Goal: Check status: Check status

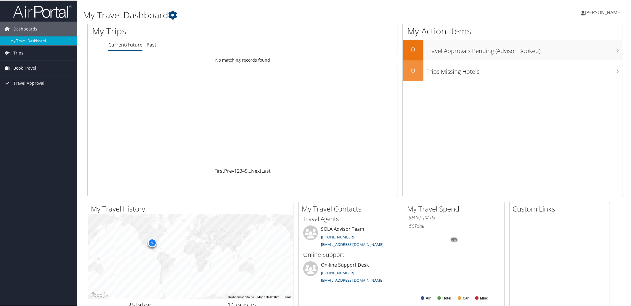
click at [30, 68] on span "Book Travel" at bounding box center [24, 67] width 23 height 15
click at [33, 67] on span "Book Travel" at bounding box center [24, 67] width 23 height 15
click at [35, 50] on link "Trips" at bounding box center [38, 52] width 77 height 15
click at [39, 66] on link "Current/Future Trips" at bounding box center [38, 64] width 77 height 9
click at [41, 40] on link "My Travel Dashboard" at bounding box center [38, 40] width 77 height 9
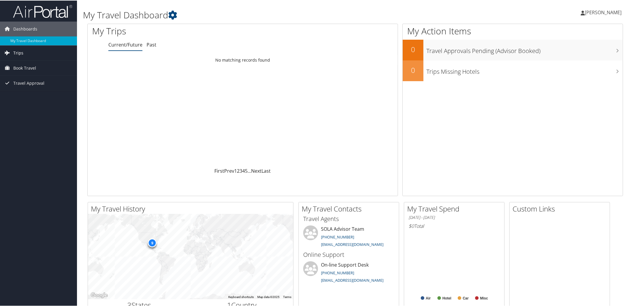
click at [23, 55] on link "Trips" at bounding box center [38, 52] width 77 height 15
click at [40, 65] on link "Current/Future Trips" at bounding box center [38, 64] width 77 height 9
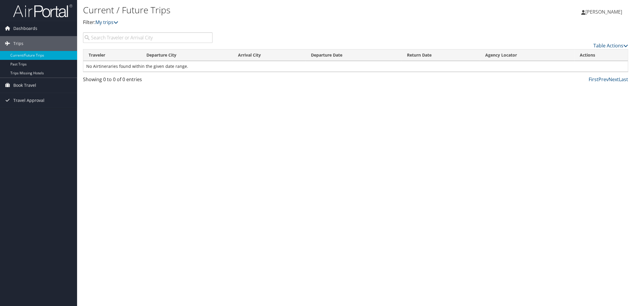
click at [131, 39] on input "search" at bounding box center [147, 37] width 129 height 11
drag, startPoint x: 126, startPoint y: 41, endPoint x: 87, endPoint y: 37, distance: 39.3
click at [87, 37] on input "tairov" at bounding box center [147, 37] width 129 height 11
type input "tairov"
click at [117, 23] on icon at bounding box center [115, 22] width 5 height 5
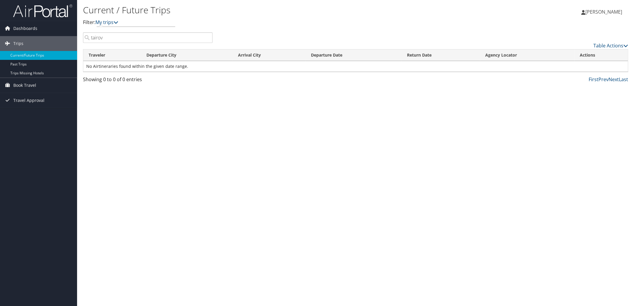
drag, startPoint x: 148, startPoint y: 151, endPoint x: 124, endPoint y: 133, distance: 29.9
click at [148, 151] on div "Current / Future Trips Filter: My trips Giovanni Tairov Giovanni Tairov My Sett…" at bounding box center [355, 153] width 557 height 306
click at [35, 68] on link "Past Trips" at bounding box center [38, 64] width 77 height 9
click at [38, 55] on link "Current/Future Trips" at bounding box center [38, 55] width 77 height 9
